Goal: Task Accomplishment & Management: Complete application form

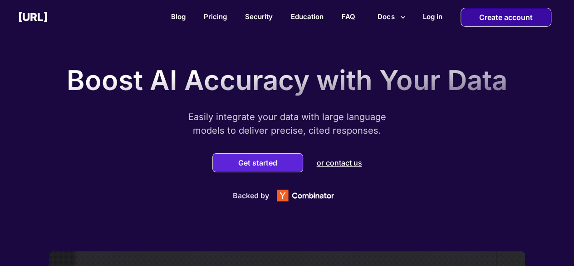
click at [489, 19] on p "Create account" at bounding box center [507, 17] width 54 height 18
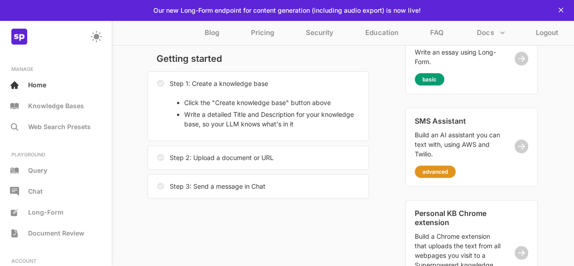
scroll to position [70, 0]
click at [332, 169] on div "Getting started Step 1: Create a knowledge base Click the "Create knowledge bas…" at bounding box center [259, 122] width 222 height 161
